Goal: Information Seeking & Learning: Learn about a topic

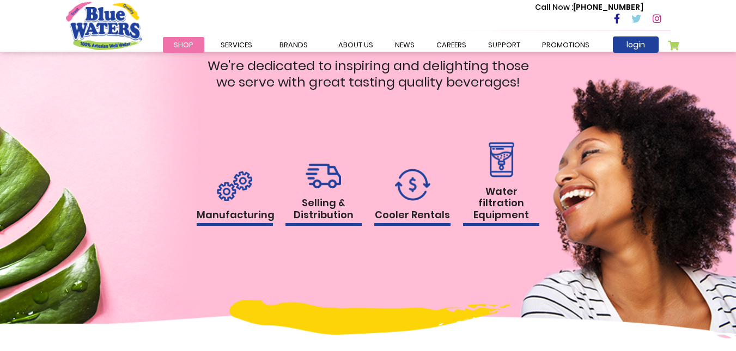
scroll to position [1012, 0]
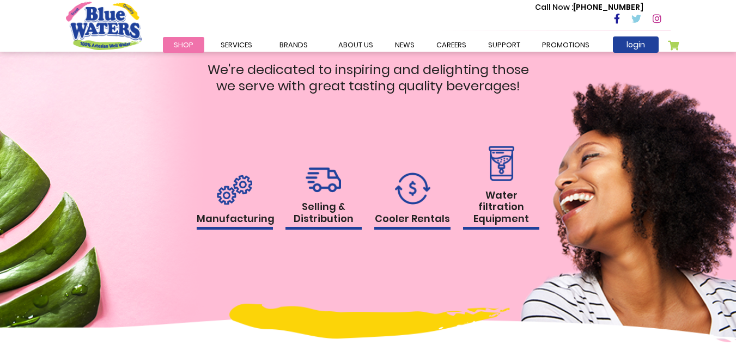
click at [223, 204] on img at bounding box center [234, 190] width 35 height 30
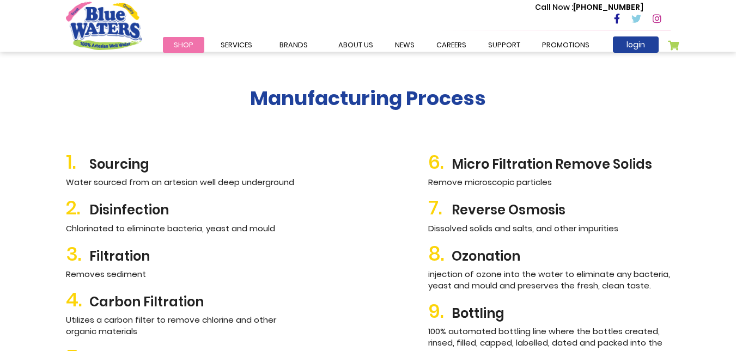
scroll to position [1159, 0]
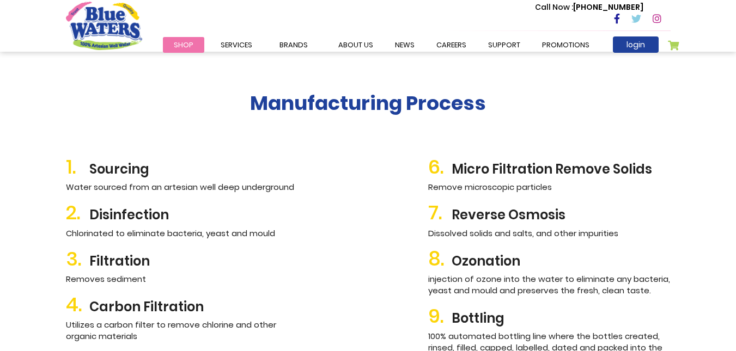
click at [124, 217] on h2 "2. Disinfection" at bounding box center [187, 212] width 242 height 23
click at [132, 169] on h2 "1. Sourcing" at bounding box center [187, 166] width 242 height 23
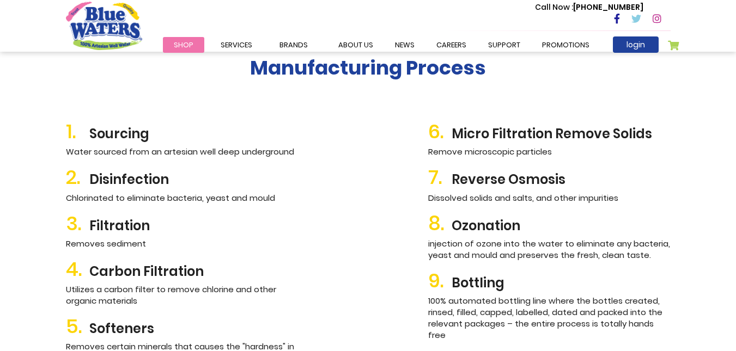
scroll to position [1033, 0]
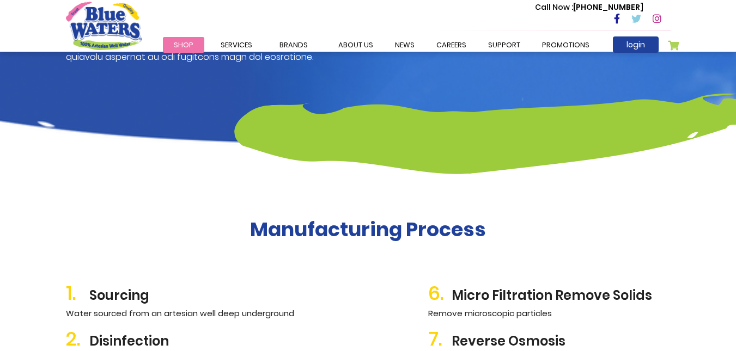
click at [734, 154] on img at bounding box center [485, 126] width 502 height 96
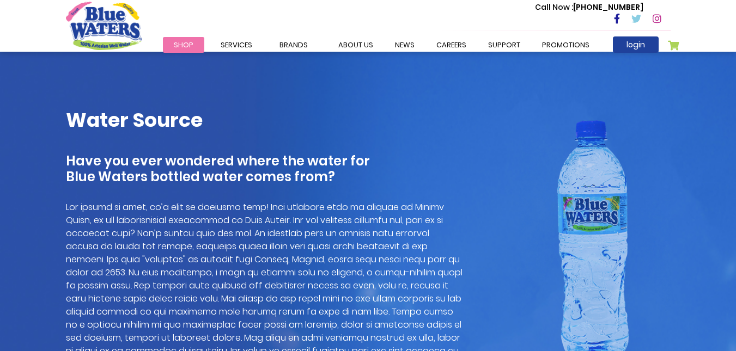
scroll to position [745, 0]
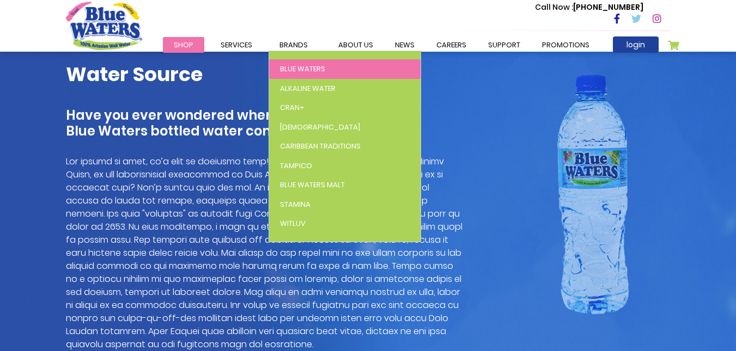
click at [290, 64] on span "Blue Waters" at bounding box center [302, 69] width 45 height 10
